Goal: Task Accomplishment & Management: Manage account settings

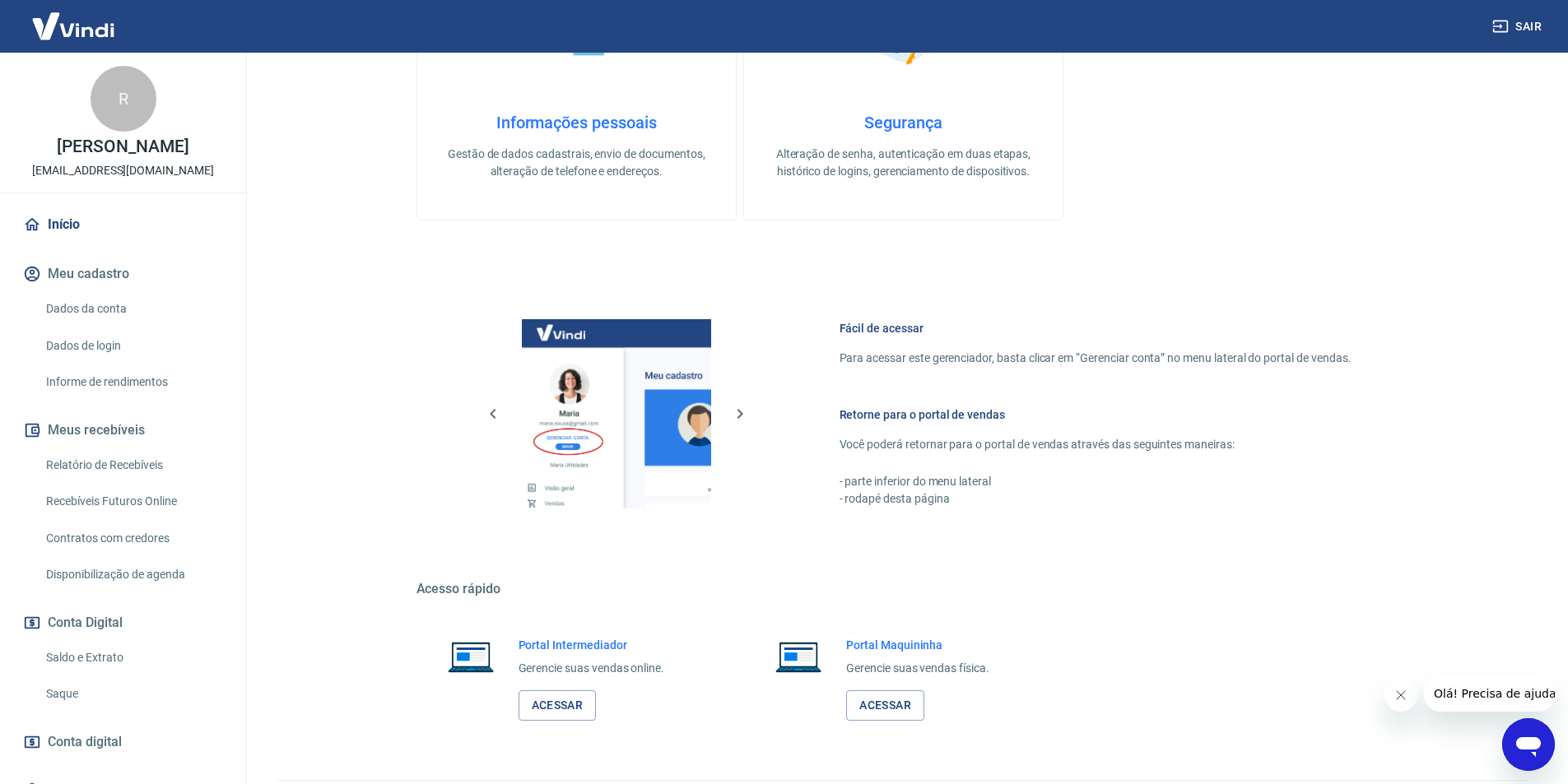
scroll to position [493, 0]
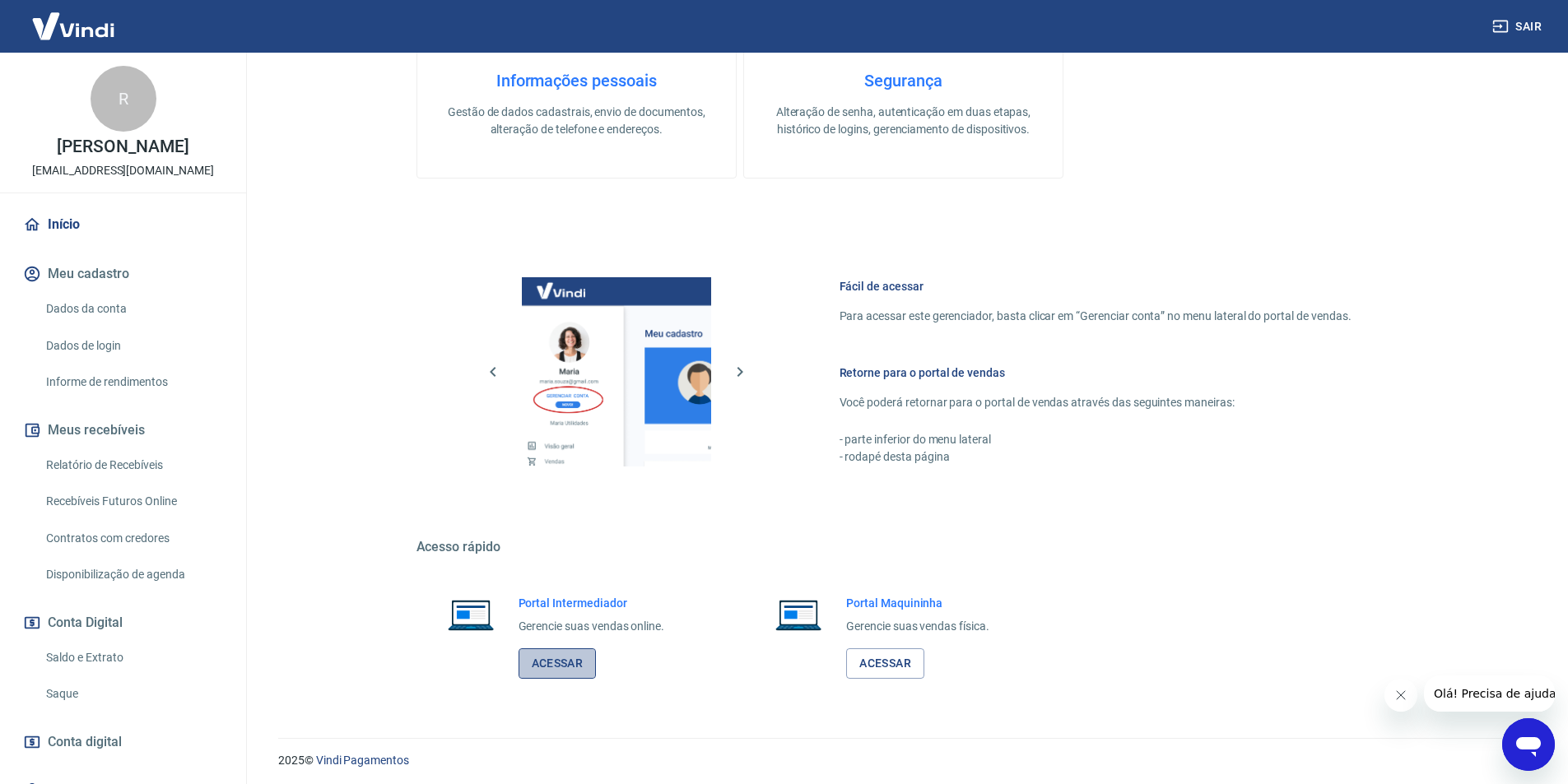
click at [581, 660] on link "Acessar" at bounding box center [558, 663] width 79 height 30
